Goal: Task Accomplishment & Management: Manage account settings

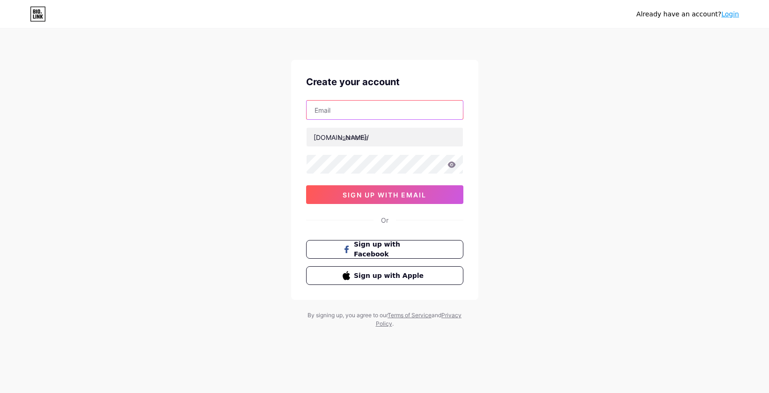
click at [360, 115] on input "text" at bounding box center [384, 110] width 156 height 19
type input "[EMAIL_ADDRESS][DOMAIN_NAME]"
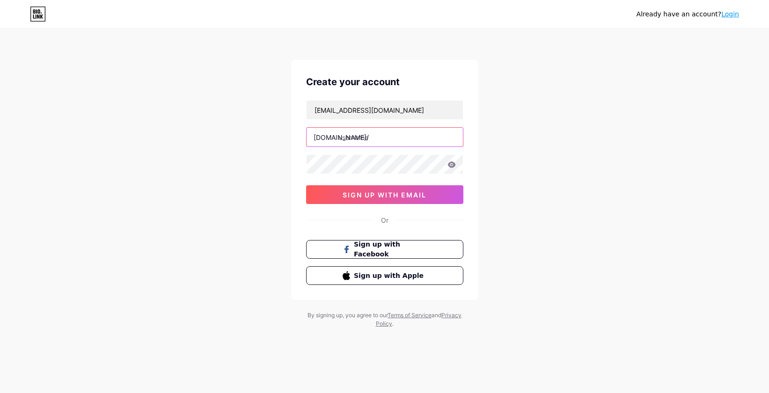
click at [369, 139] on input "text" at bounding box center [384, 137] width 156 height 19
type input "bajai89"
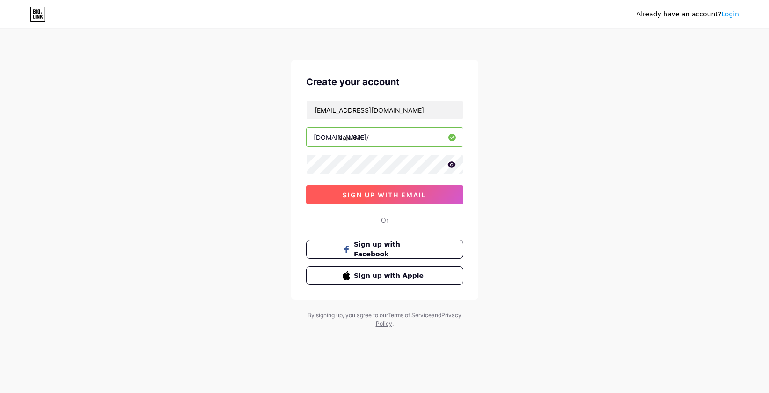
click at [393, 195] on span "sign up with email" at bounding box center [384, 195] width 84 height 8
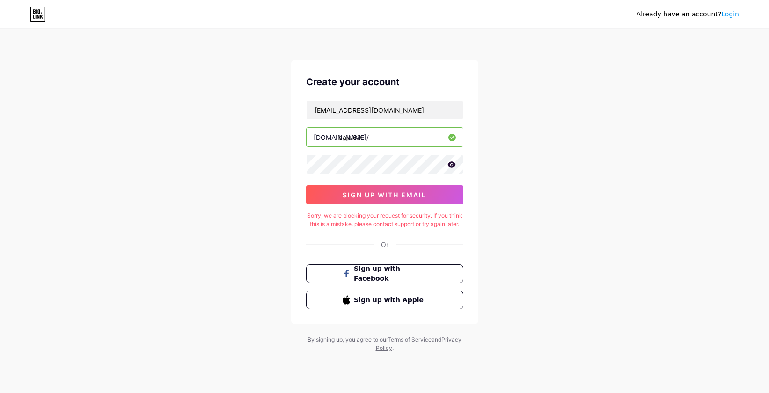
click at [450, 165] on icon at bounding box center [451, 164] width 8 height 7
click at [450, 165] on icon at bounding box center [450, 164] width 9 height 9
click at [377, 196] on span "sign up with email" at bounding box center [384, 195] width 84 height 8
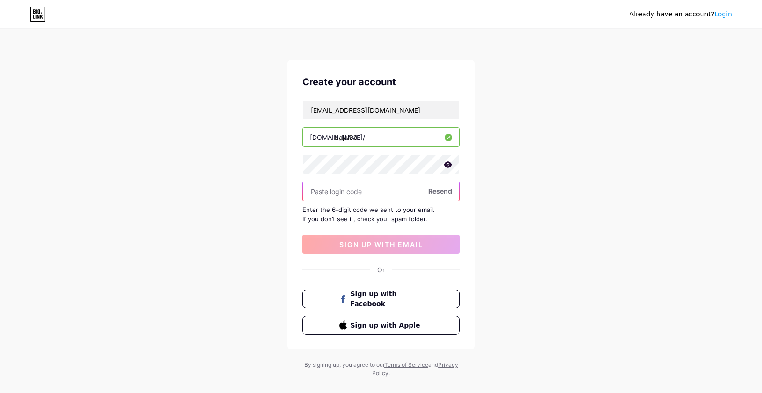
click at [385, 193] on input "text" at bounding box center [381, 191] width 156 height 19
paste input "351392"
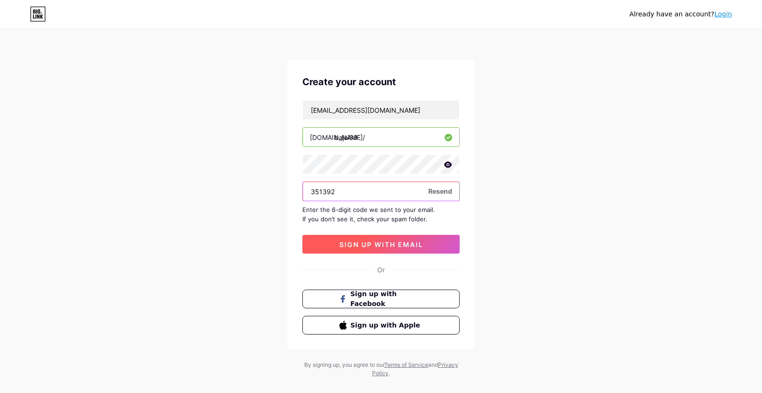
type input "351392"
click at [379, 241] on span "sign up with email" at bounding box center [381, 244] width 84 height 8
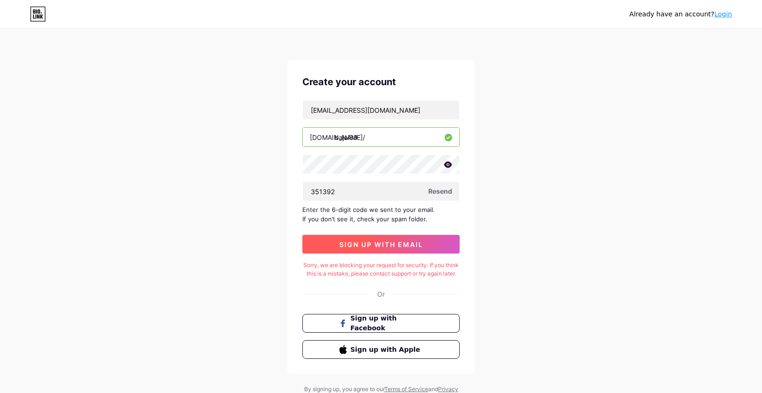
click at [433, 245] on button "sign up with email" at bounding box center [380, 244] width 157 height 19
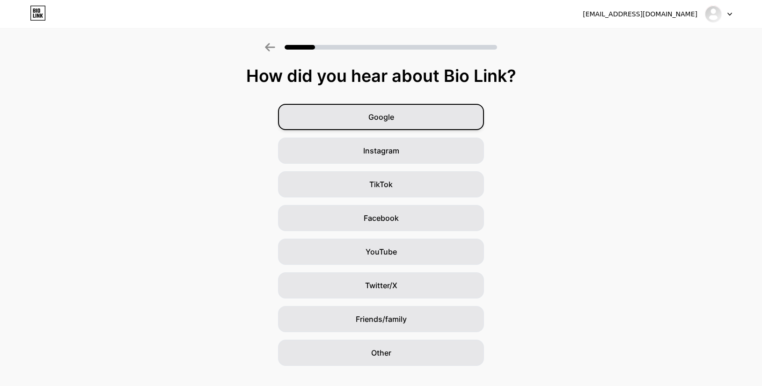
click at [417, 117] on div "Google" at bounding box center [381, 117] width 206 height 26
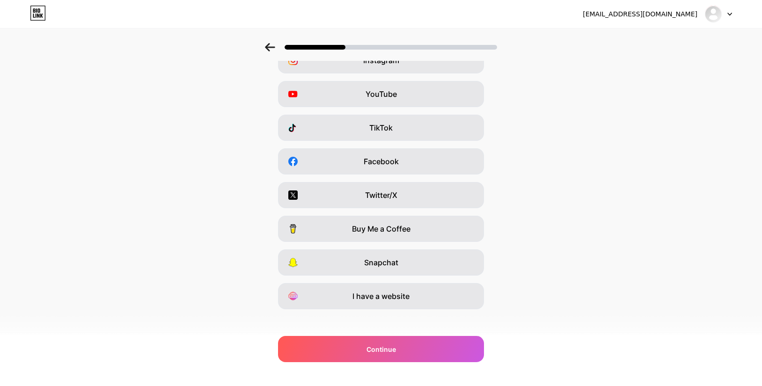
scroll to position [64, 0]
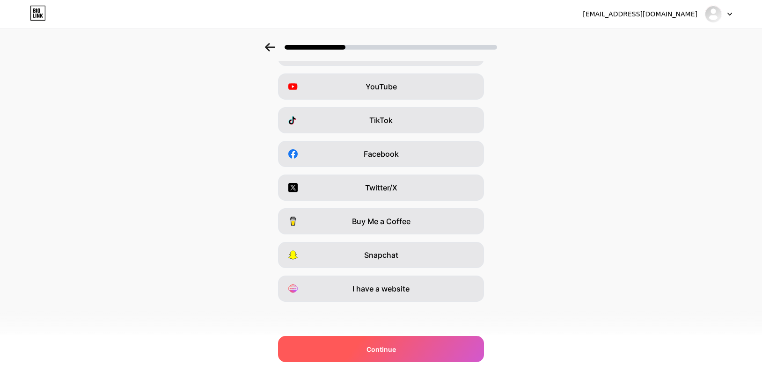
click at [403, 337] on div "Continue" at bounding box center [381, 349] width 206 height 26
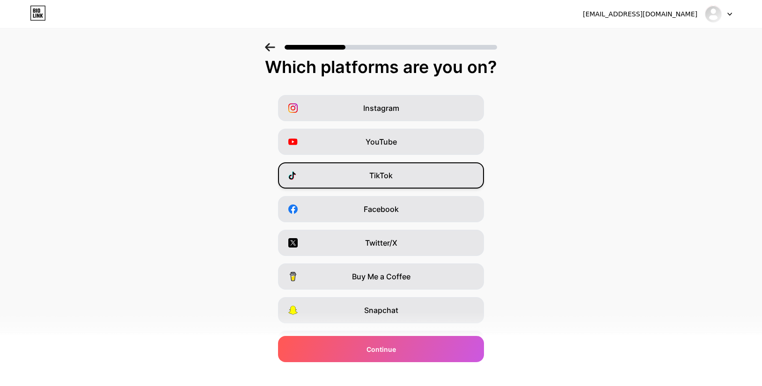
scroll to position [0, 0]
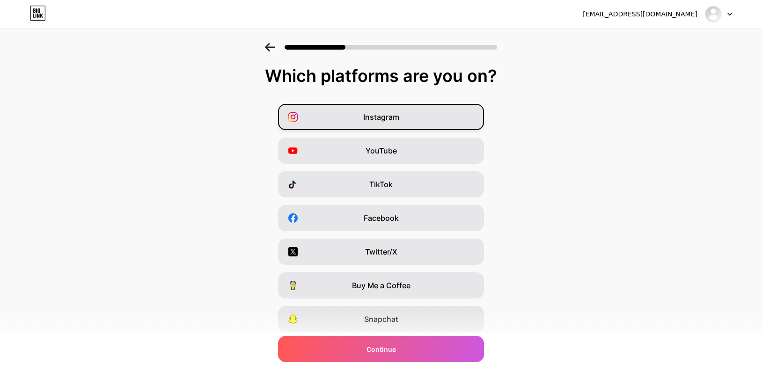
click at [411, 116] on div "Instagram" at bounding box center [381, 117] width 206 height 26
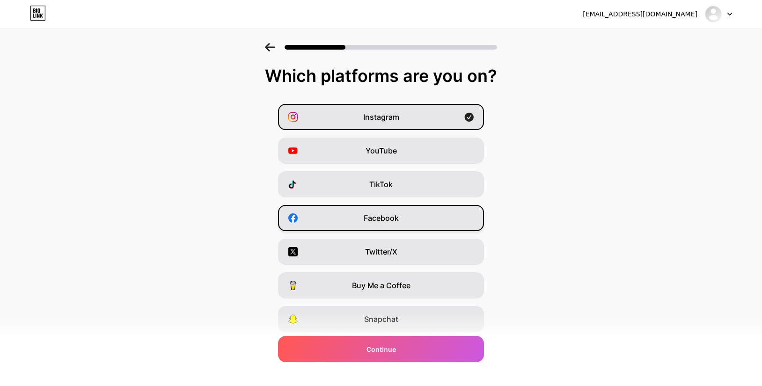
click at [430, 218] on div "Facebook" at bounding box center [381, 218] width 206 height 26
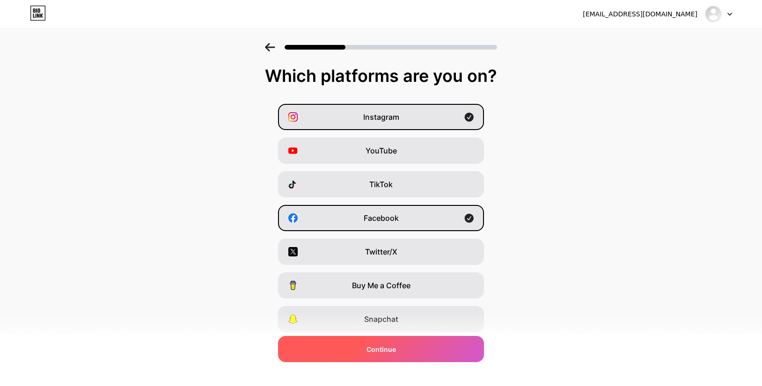
click at [399, 342] on div "Continue" at bounding box center [381, 349] width 206 height 26
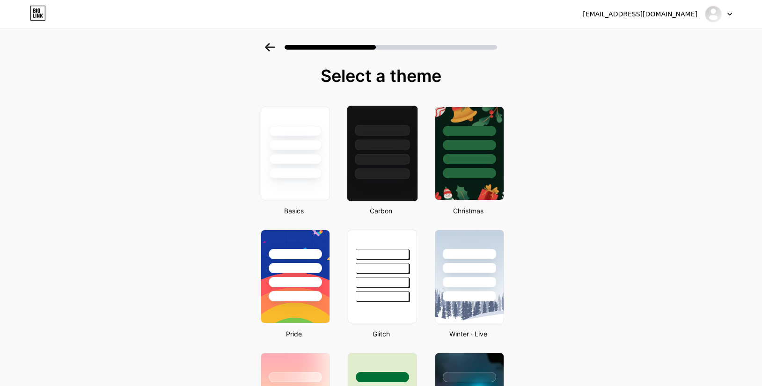
click at [385, 153] on div at bounding box center [382, 142] width 70 height 73
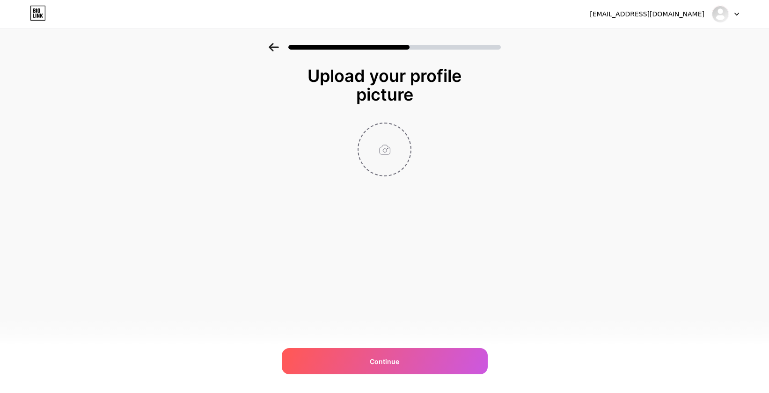
click at [378, 152] on input "file" at bounding box center [384, 149] width 52 height 52
type input "C:\fakepath\PROFIL-BAJAI89.png"
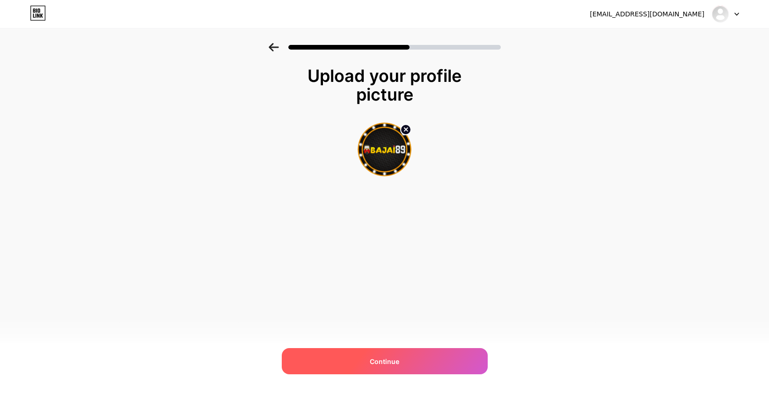
click at [412, 357] on div "Continue" at bounding box center [385, 361] width 206 height 26
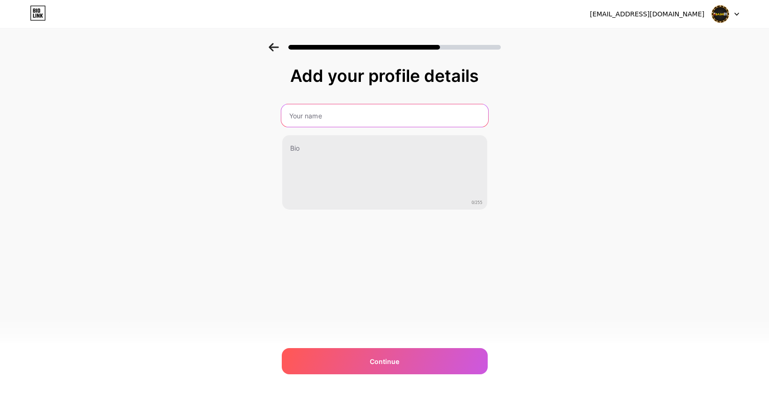
click at [342, 114] on input "text" at bounding box center [384, 115] width 207 height 22
type input "BAJAI89"
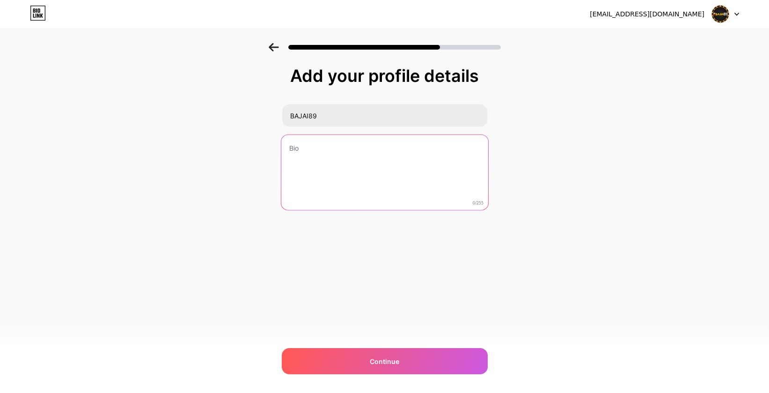
click at [357, 157] on textarea at bounding box center [384, 173] width 207 height 76
drag, startPoint x: 326, startPoint y: 150, endPoint x: 450, endPoint y: 163, distance: 124.7
click at [450, 163] on textarea "BAJAI89 MERUPAKAN WEBSITE TERBAIK YANG SELALU MEMBERIKAN KEMENANGAN SETIAP HARI…" at bounding box center [384, 173] width 207 height 76
type textarea "BAJAI89 MERUPAKAN WEBSITE TERBAIK YANG SELALU MEMBERIKAN KEMENANGAN SETIAP HARI…"
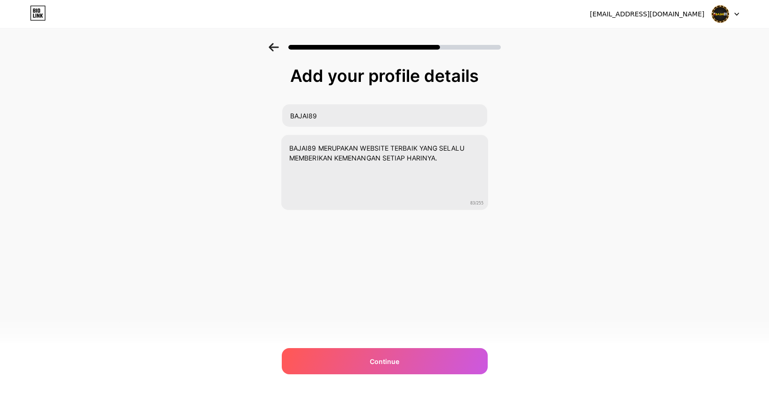
click at [407, 295] on div "[EMAIL_ADDRESS][DOMAIN_NAME] Logout Link Copied Add your profile details BAJAI8…" at bounding box center [384, 196] width 769 height 393
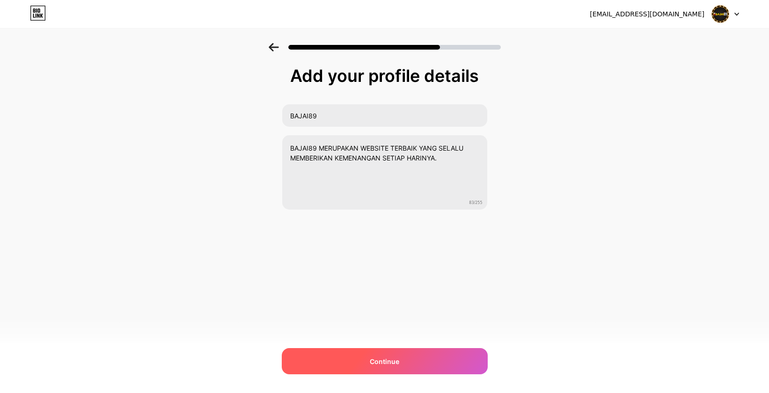
click at [398, 358] on span "Continue" at bounding box center [384, 361] width 29 height 10
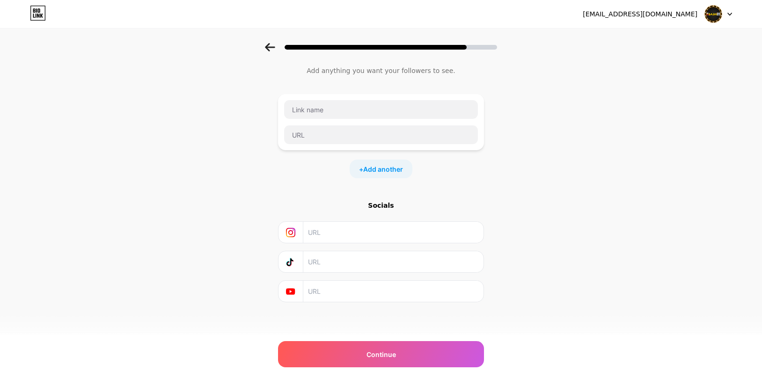
scroll to position [23, 0]
click at [379, 233] on input "text" at bounding box center [393, 231] width 170 height 21
click at [326, 234] on input "text" at bounding box center [393, 231] width 170 height 21
paste input "[URL][DOMAIN_NAME]"
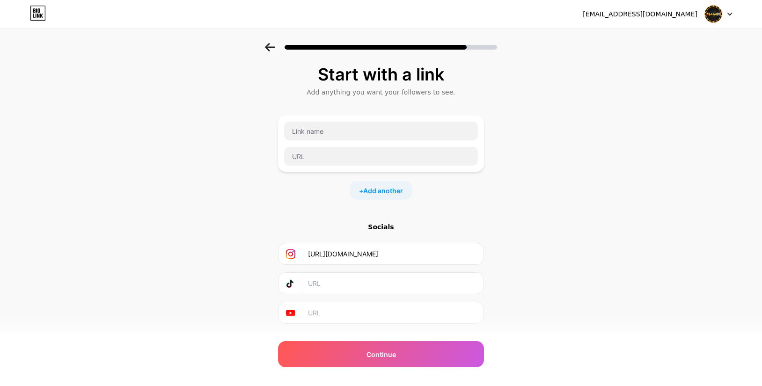
scroll to position [0, 0]
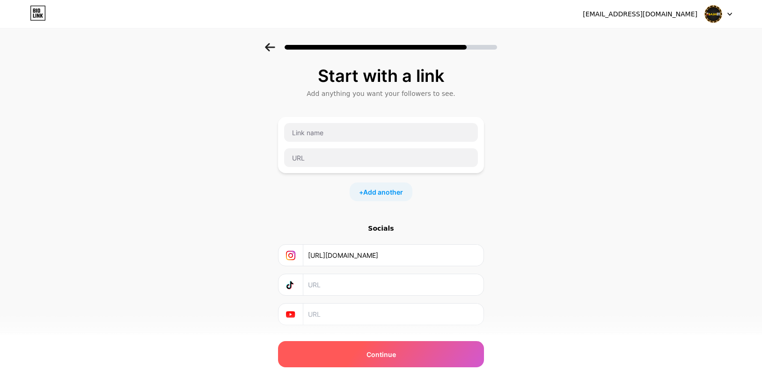
type input "[URL][DOMAIN_NAME]"
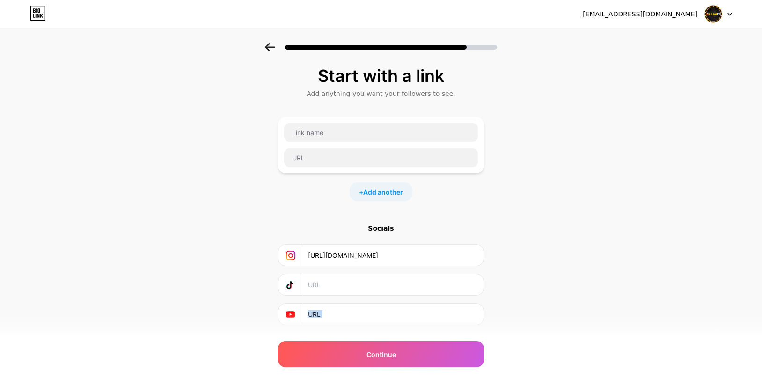
drag, startPoint x: 360, startPoint y: 351, endPoint x: 188, endPoint y: 297, distance: 180.2
click at [188, 297] on div "Start with a link Add anything you want your followers to see. + Add another So…" at bounding box center [381, 207] width 762 height 329
click at [189, 290] on div "Start with a link Add anything you want your followers to see. + Add another So…" at bounding box center [381, 207] width 762 height 329
drag, startPoint x: 670, startPoint y: 90, endPoint x: 668, endPoint y: 82, distance: 8.1
click at [669, 88] on div "Start with a link Add anything you want your followers to see. + Add another So…" at bounding box center [381, 207] width 762 height 329
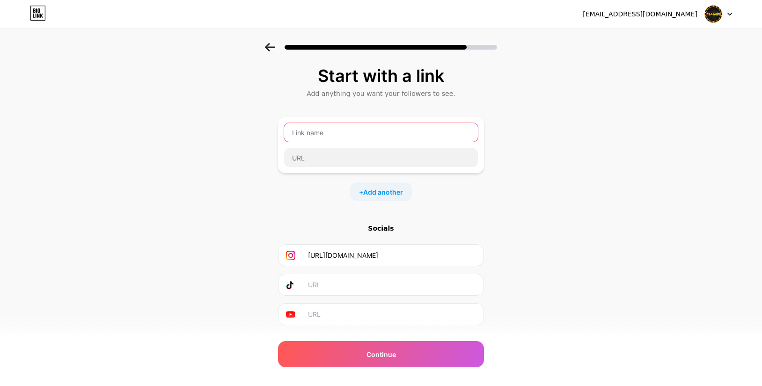
click at [373, 132] on input "text" at bounding box center [381, 132] width 194 height 19
click at [371, 138] on input "text" at bounding box center [381, 132] width 194 height 19
type input "BAJAI89"
click at [377, 258] on input "[URL][DOMAIN_NAME]" at bounding box center [393, 255] width 170 height 21
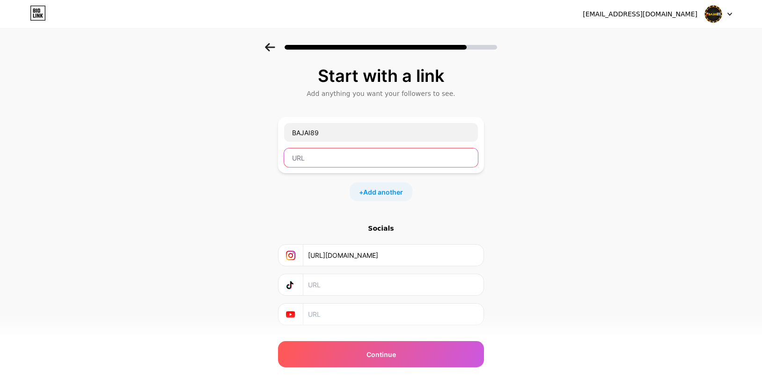
click at [363, 159] on input "text" at bounding box center [381, 157] width 194 height 19
paste input "[URL][DOMAIN_NAME]"
type input "[URL][DOMAIN_NAME]"
click at [414, 261] on input "[URL][DOMAIN_NAME]" at bounding box center [393, 255] width 170 height 21
click at [401, 192] on span "Add another" at bounding box center [383, 192] width 40 height 10
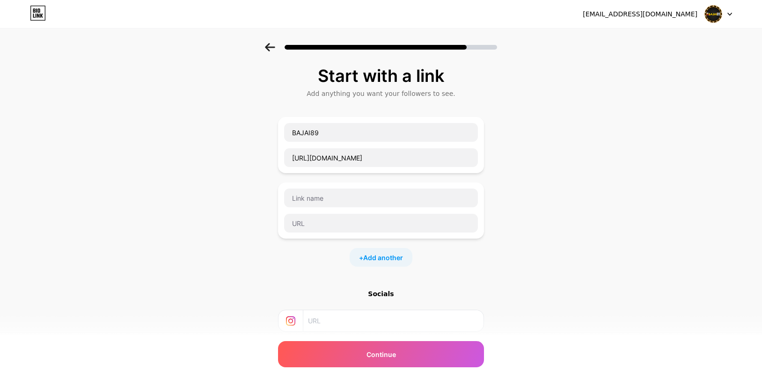
click at [545, 245] on div "Start with a link Add anything you want your followers to see. BAJAI89 [URL][DO…" at bounding box center [381, 240] width 762 height 394
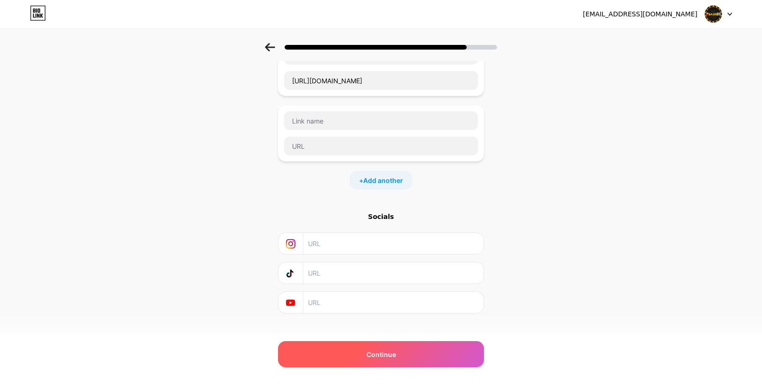
scroll to position [89, 0]
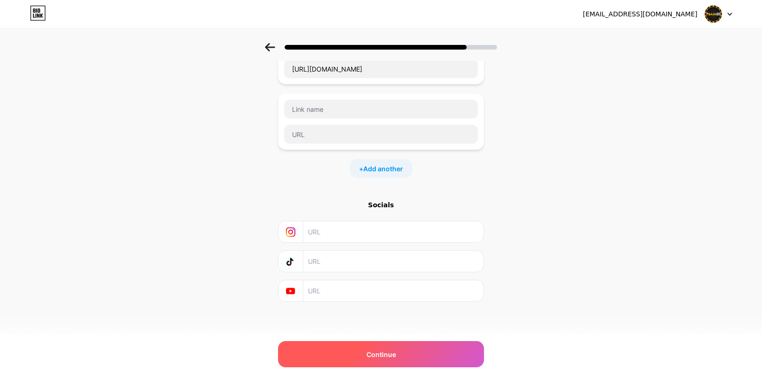
click at [402, 351] on div "Continue" at bounding box center [381, 354] width 206 height 26
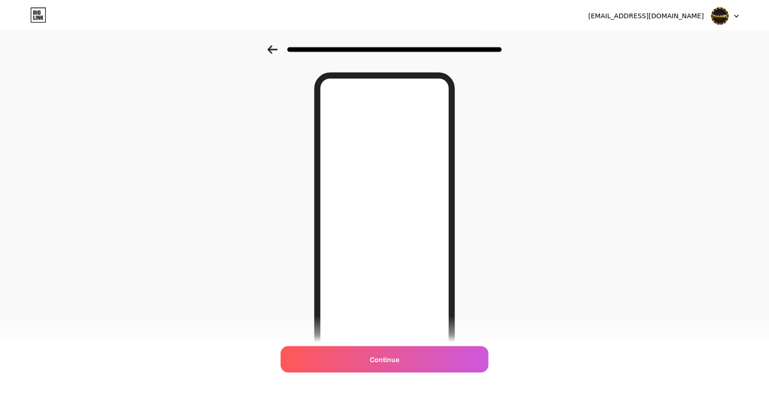
scroll to position [0, 0]
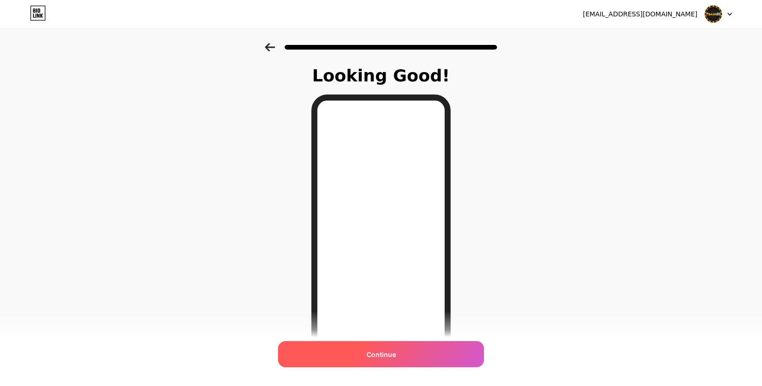
click at [381, 351] on span "Continue" at bounding box center [380, 354] width 29 height 10
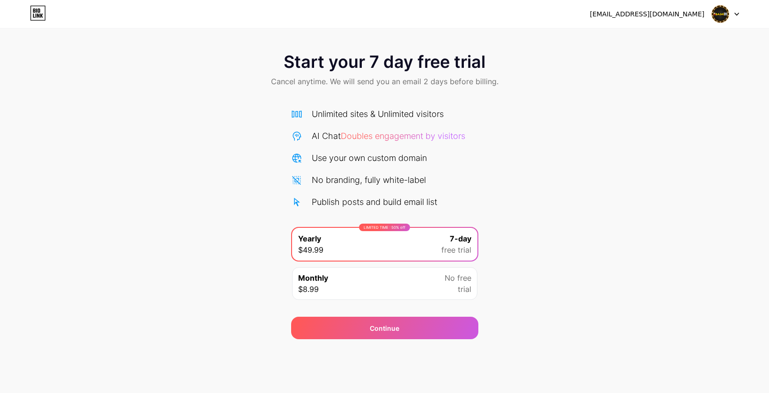
click at [523, 199] on div "Start your 7 day free trial Cancel anytime. We will send you an email 2 days be…" at bounding box center [384, 191] width 769 height 296
click at [734, 13] on icon at bounding box center [736, 14] width 5 height 3
click at [203, 50] on div "Start your 7 day free trial Cancel anytime. We will send you an email 2 days be…" at bounding box center [384, 70] width 769 height 55
click at [530, 139] on div "Start your 7 day free trial Cancel anytime. We will send you an email 2 days be…" at bounding box center [384, 191] width 769 height 296
click at [570, 181] on div "Start your 7 day free trial Cancel anytime. We will send you an email 2 days be…" at bounding box center [384, 191] width 769 height 296
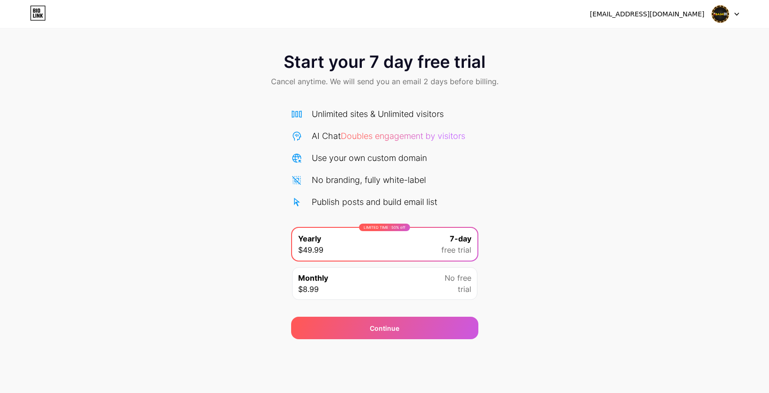
click at [726, 7] on span at bounding box center [720, 14] width 18 height 18
drag, startPoint x: 119, startPoint y: 77, endPoint x: 31, endPoint y: 12, distance: 109.0
click at [114, 72] on div "Start your 7 day free trial Cancel anytime. We will send you an email 2 days be…" at bounding box center [384, 70] width 769 height 55
click at [35, 11] on icon at bounding box center [38, 13] width 16 height 15
click at [723, 13] on img at bounding box center [720, 14] width 18 height 18
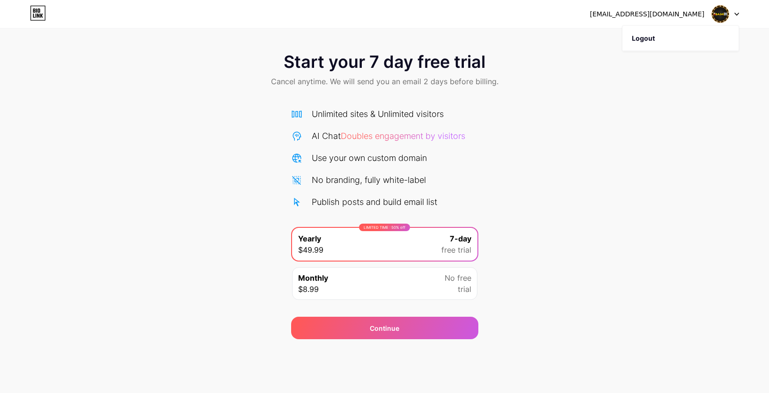
click at [707, 108] on div "Start your 7 day free trial Cancel anytime. We will send you an email 2 days be…" at bounding box center [384, 191] width 769 height 296
click at [731, 9] on div at bounding box center [725, 14] width 27 height 17
drag, startPoint x: 132, startPoint y: 53, endPoint x: 83, endPoint y: 30, distance: 54.2
click at [132, 52] on div "Start your 7 day free trial Cancel anytime. We will send you an email 2 days be…" at bounding box center [384, 70] width 769 height 55
click at [717, 12] on img at bounding box center [720, 14] width 18 height 18
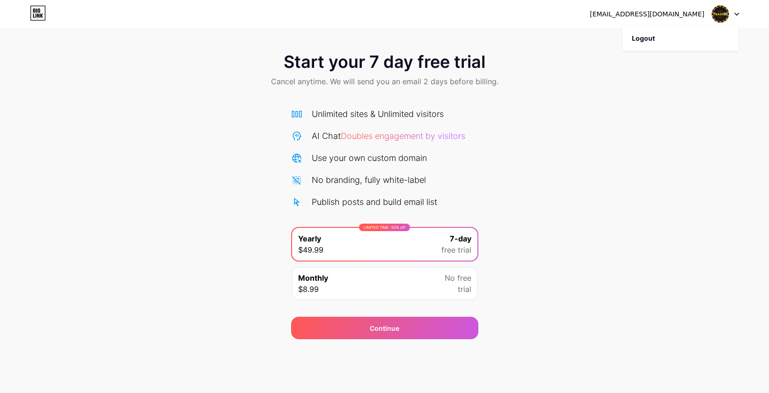
click at [612, 169] on div "Start your 7 day free trial Cancel anytime. We will send you an email 2 days be…" at bounding box center [384, 191] width 769 height 296
click at [341, 199] on div "Publish posts and build email list" at bounding box center [374, 202] width 125 height 13
click at [341, 157] on div "Use your own custom domain" at bounding box center [369, 158] width 115 height 13
drag, startPoint x: 371, startPoint y: 134, endPoint x: 395, endPoint y: 126, distance: 25.0
click at [372, 134] on span "Doubles engagement by visitors" at bounding box center [403, 136] width 124 height 10
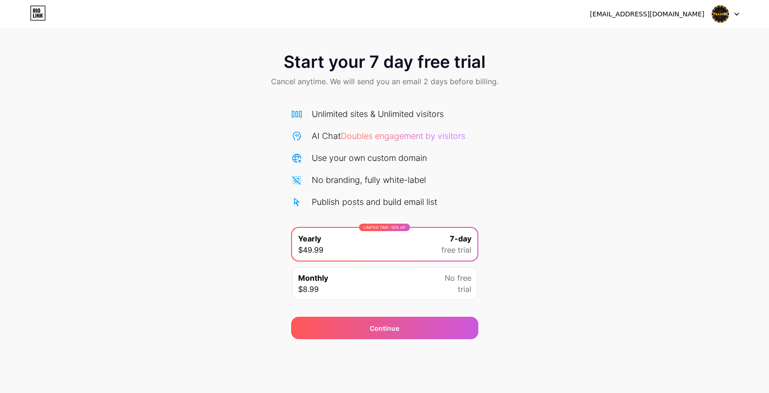
click at [408, 109] on div "Unlimited sites & Unlimited visitors" at bounding box center [378, 114] width 132 height 13
drag, startPoint x: 422, startPoint y: 71, endPoint x: 449, endPoint y: 73, distance: 26.7
click at [434, 73] on div "Start your 7 day free trial Cancel anytime. We will send you an email 2 days be…" at bounding box center [384, 70] width 769 height 55
click at [472, 73] on div "Start your 7 day free trial Cancel anytime. We will send you an email 2 days be…" at bounding box center [384, 70] width 769 height 55
drag, startPoint x: 458, startPoint y: 64, endPoint x: 320, endPoint y: 64, distance: 138.0
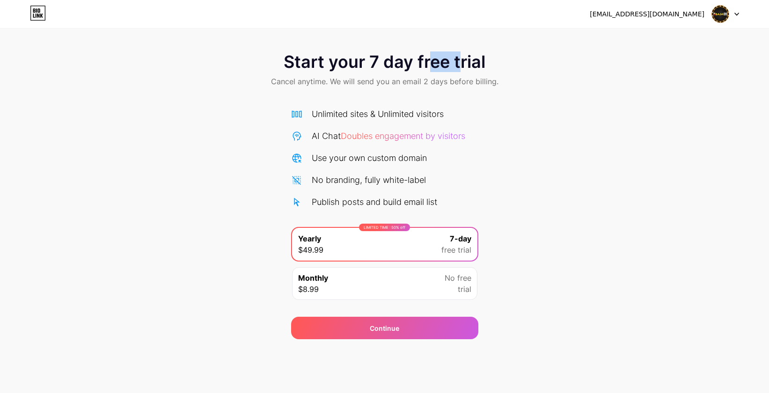
click at [416, 64] on span "Start your 7 day free trial" at bounding box center [384, 61] width 202 height 19
click at [298, 64] on span "Start your 7 day free trial" at bounding box center [384, 61] width 202 height 19
drag, startPoint x: 293, startPoint y: 65, endPoint x: 269, endPoint y: 77, distance: 26.8
click at [269, 76] on div "Start your 7 day free trial Cancel anytime. We will send you an email 2 days be…" at bounding box center [384, 70] width 769 height 55
drag, startPoint x: 340, startPoint y: 80, endPoint x: 373, endPoint y: 80, distance: 33.2
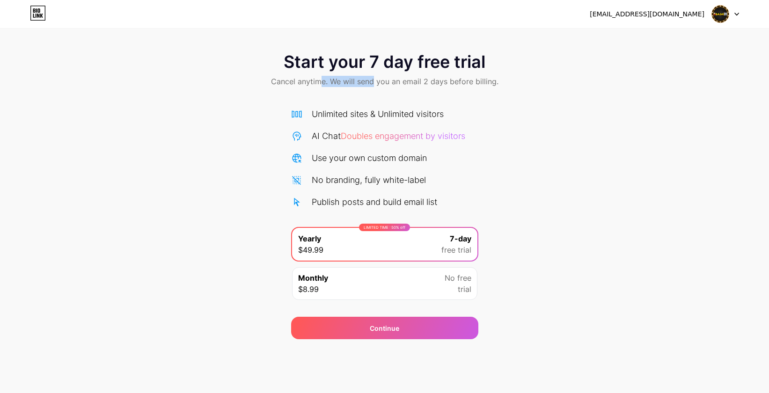
click at [373, 80] on span "Cancel anytime. We will send you an email 2 days before billing." at bounding box center [384, 81] width 227 height 11
click at [366, 80] on span "Cancel anytime. We will send you an email 2 days before billing." at bounding box center [384, 81] width 227 height 11
drag, startPoint x: 366, startPoint y: 101, endPoint x: 361, endPoint y: 122, distance: 21.6
click at [366, 122] on div "Unlimited sites & Unlimited visitors AI Chat Doubles engagement by visitors Use…" at bounding box center [384, 201] width 187 height 207
click at [361, 122] on div "Unlimited sites & Unlimited visitors AI Chat Doubles engagement by visitors Use…" at bounding box center [384, 158] width 187 height 101
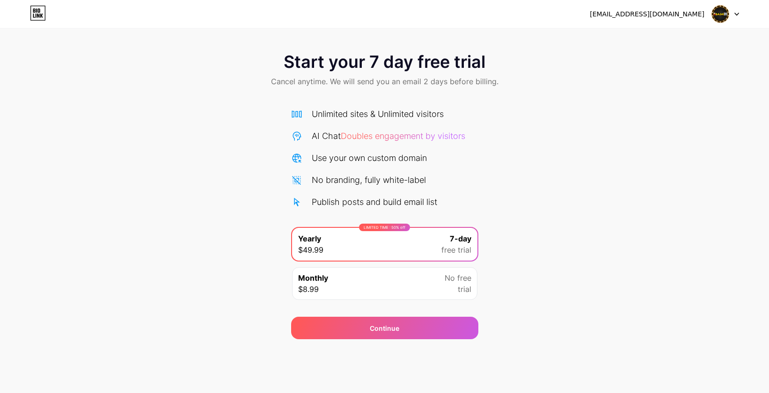
click at [363, 287] on div "Monthly $8.99 No free trial" at bounding box center [384, 283] width 185 height 33
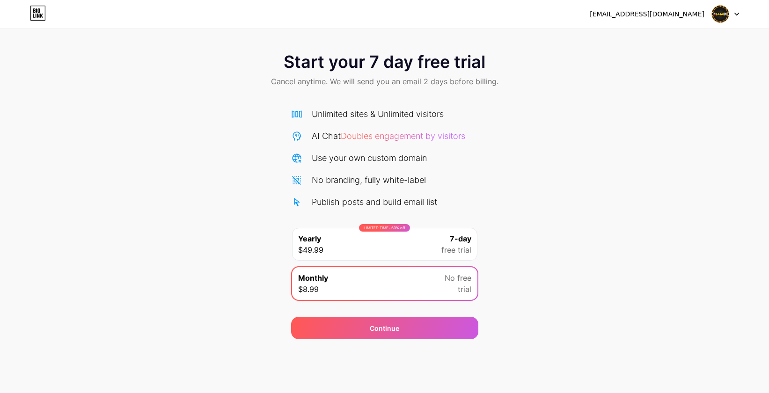
click at [411, 252] on div "LIMITED TIME : 50% off Yearly $49.99 7-day free trial" at bounding box center [384, 244] width 185 height 33
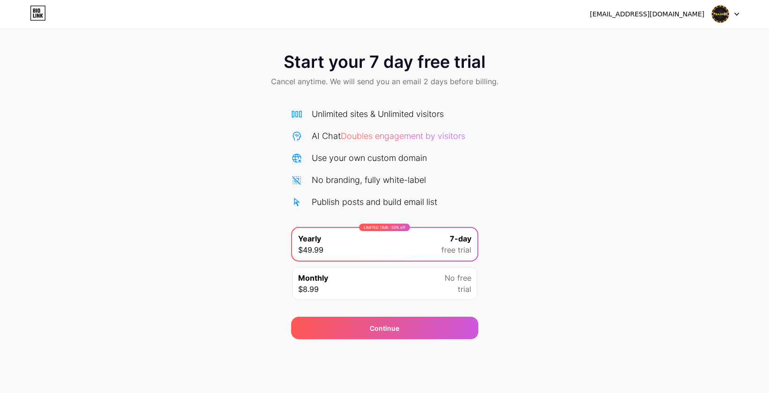
click at [666, 180] on div "Start your 7 day free trial Cancel anytime. We will send you an email 2 days be…" at bounding box center [384, 191] width 769 height 296
click at [36, 13] on icon at bounding box center [38, 13] width 16 height 15
click at [719, 14] on img at bounding box center [720, 14] width 18 height 18
click at [645, 42] on li "Logout" at bounding box center [680, 38] width 116 height 25
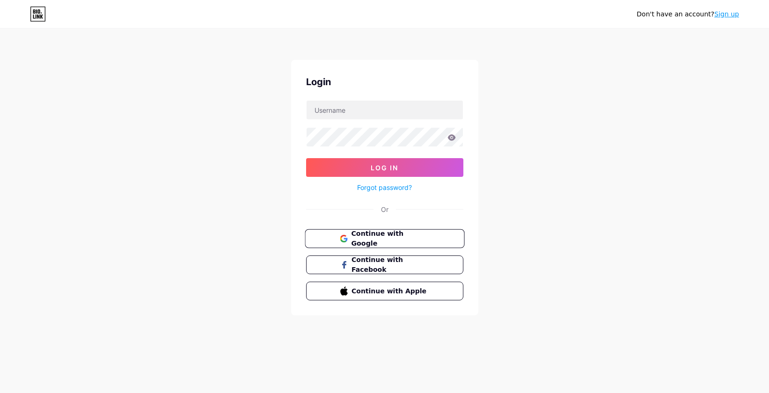
click at [395, 236] on span "Continue with Google" at bounding box center [390, 239] width 78 height 20
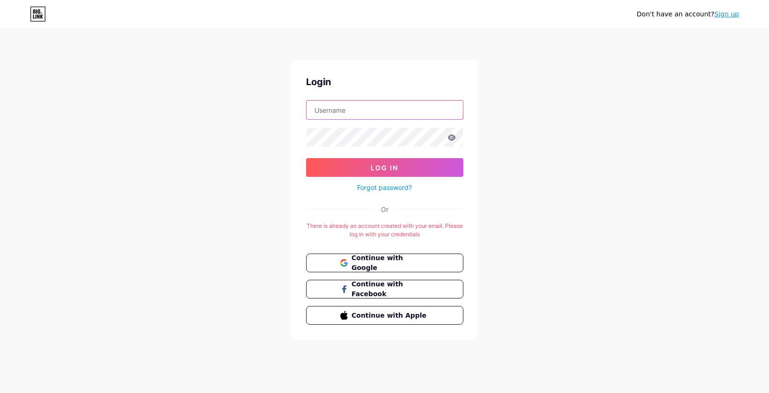
click at [354, 112] on input "text" at bounding box center [384, 110] width 156 height 19
type input "[EMAIL_ADDRESS][DOMAIN_NAME]"
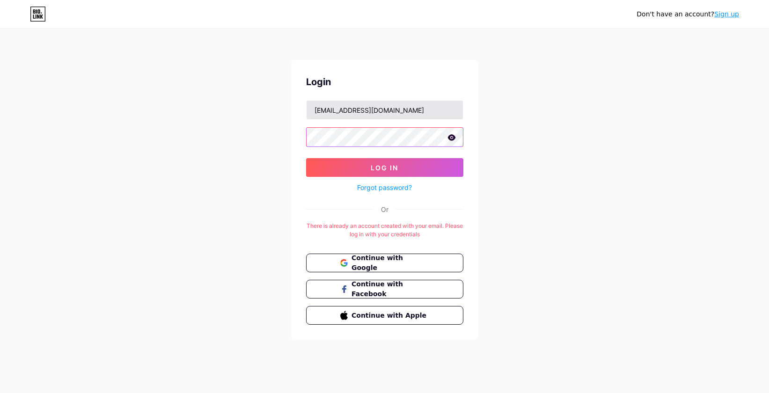
click at [306, 158] on button "Log In" at bounding box center [384, 167] width 157 height 19
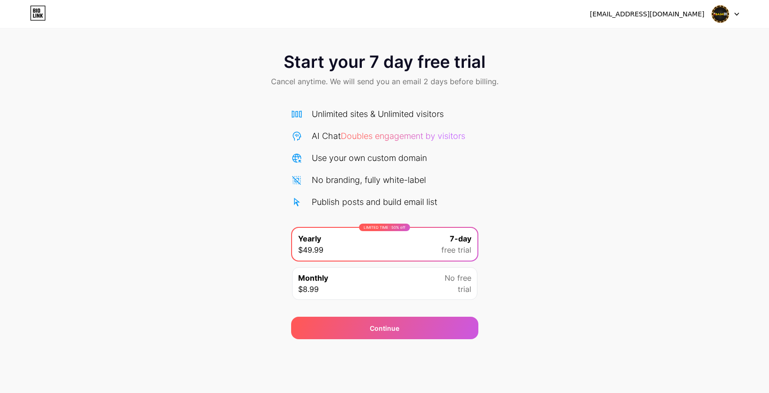
click at [362, 282] on div "Monthly $8.99 No free trial" at bounding box center [384, 283] width 185 height 33
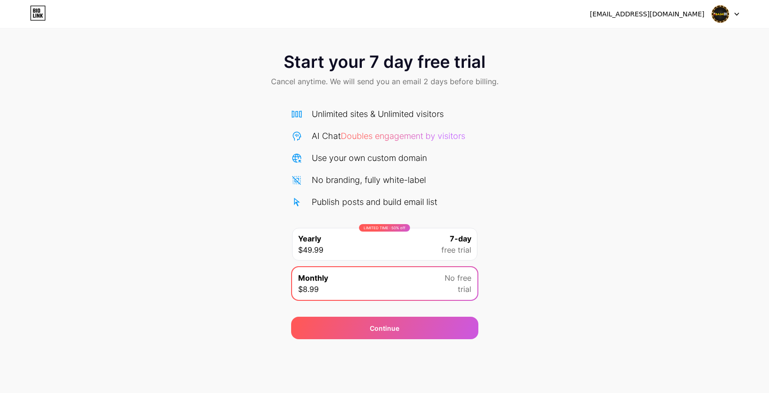
click at [384, 253] on div "LIMITED TIME : 50% off Yearly $49.99 7-day free trial" at bounding box center [384, 244] width 185 height 33
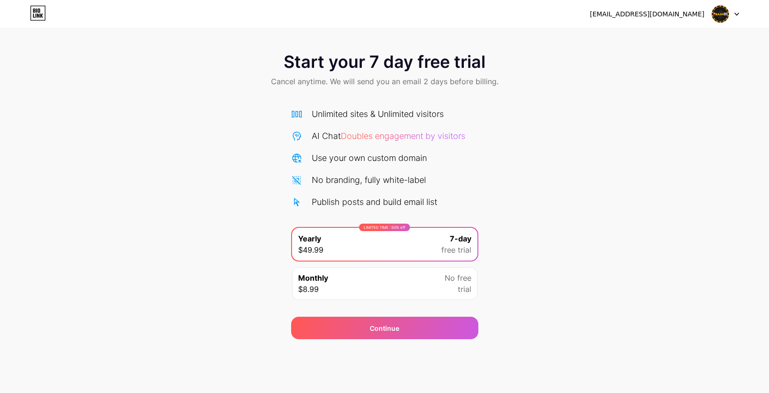
click at [416, 282] on div "Monthly $8.99 No free trial" at bounding box center [384, 283] width 185 height 33
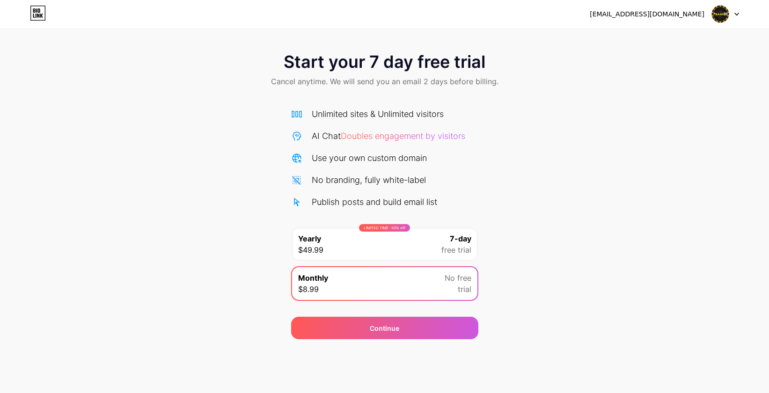
click at [428, 246] on div "LIMITED TIME : 50% off Yearly $49.99 7-day free trial" at bounding box center [384, 244] width 185 height 33
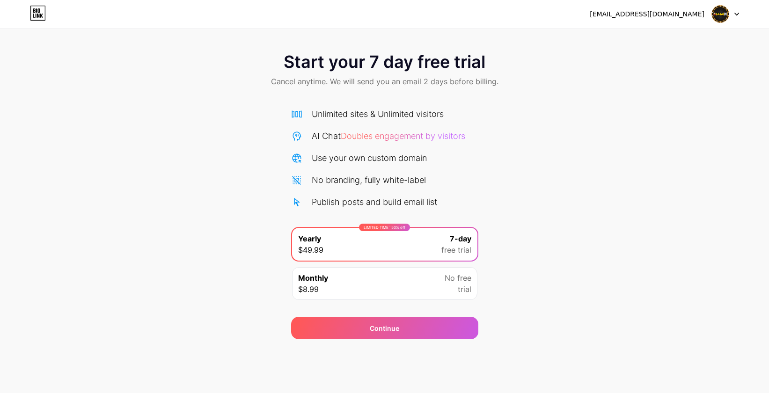
click at [736, 14] on icon at bounding box center [736, 14] width 5 height 3
click at [566, 129] on div "Start your 7 day free trial Cancel anytime. We will send you an email 2 days be…" at bounding box center [384, 191] width 769 height 296
